Goal: Navigation & Orientation: Find specific page/section

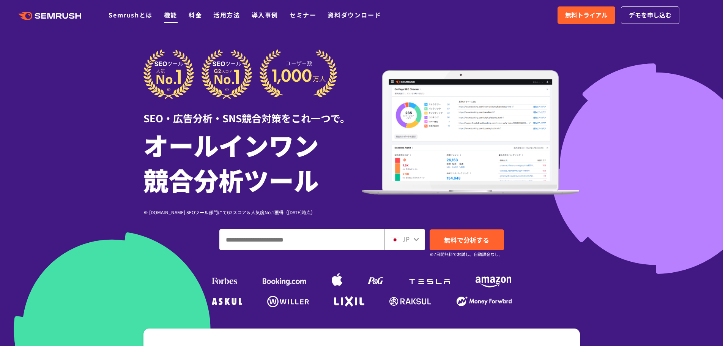
click at [173, 17] on link "機能" at bounding box center [170, 14] width 13 height 9
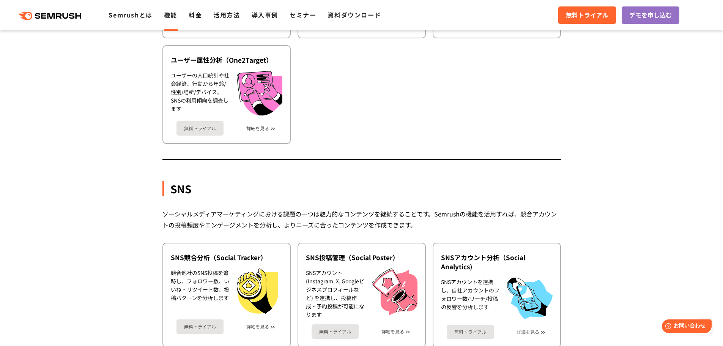
scroll to position [1633, 0]
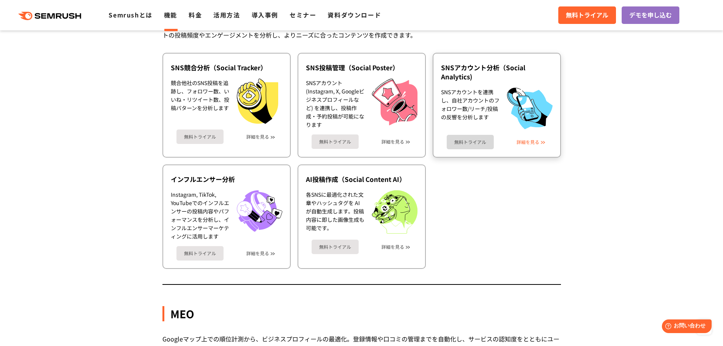
click at [536, 141] on link "詳細を見る" at bounding box center [528, 141] width 23 height 5
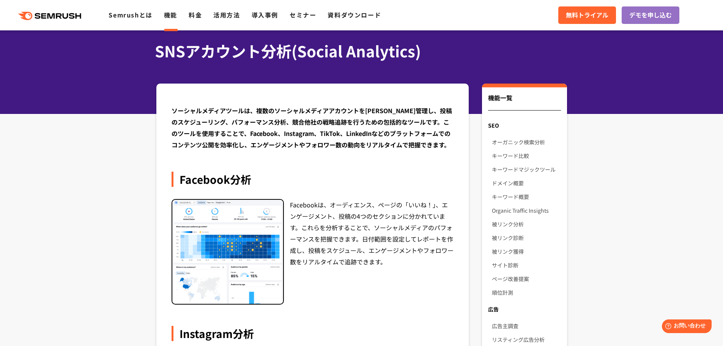
scroll to position [76, 0]
